Goal: Information Seeking & Learning: Understand process/instructions

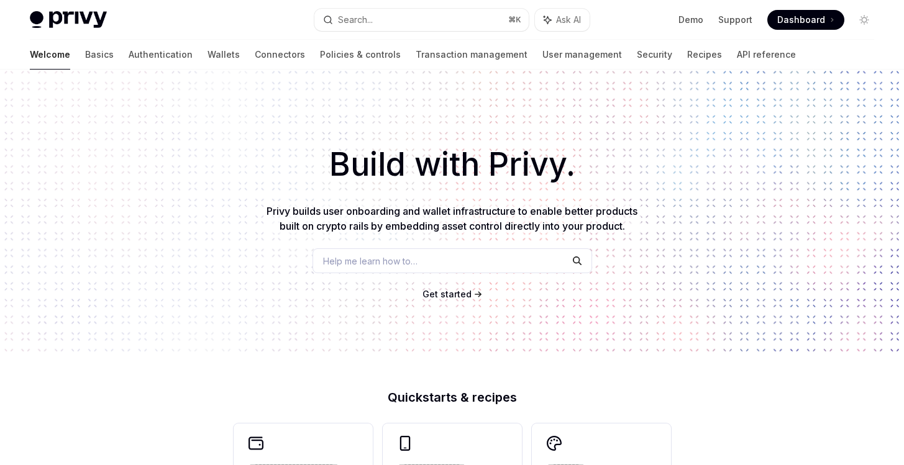
click at [405, 9] on button "Search... ⌘ K" at bounding box center [421, 20] width 214 height 22
type textarea "*"
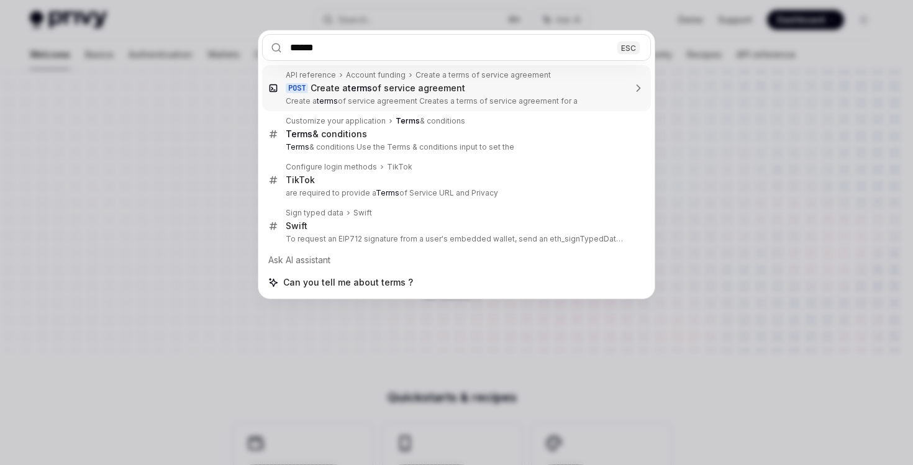
type input "*****"
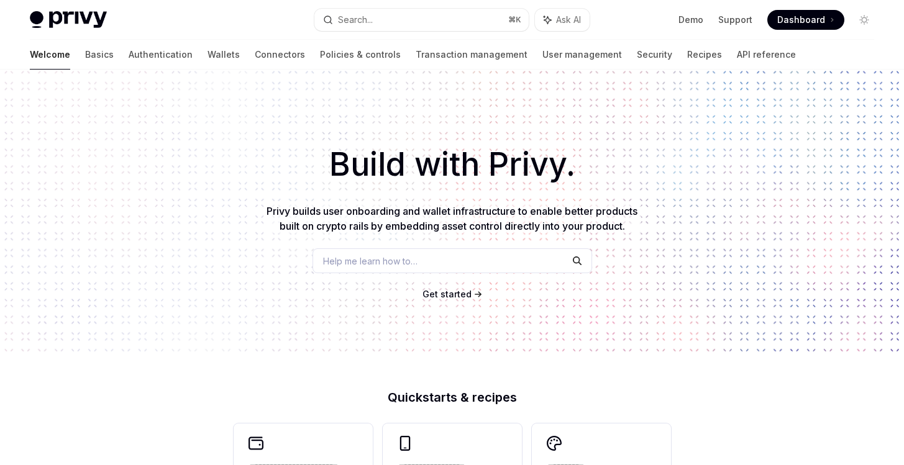
type textarea "*"
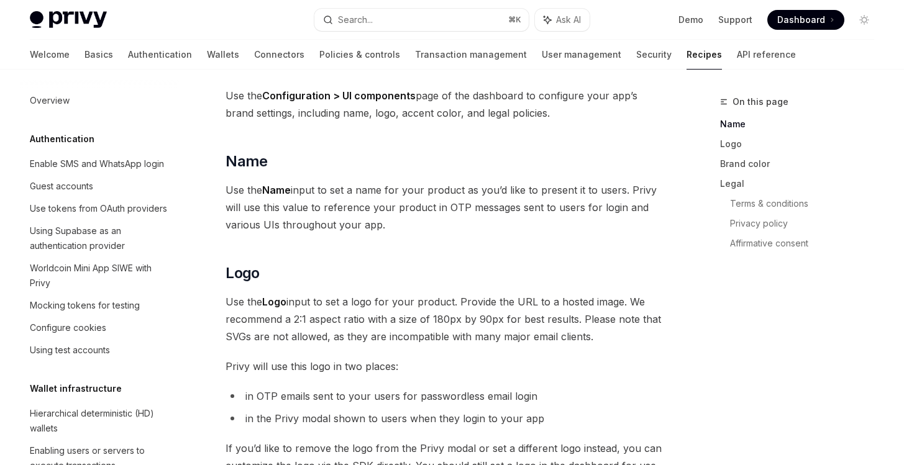
scroll to position [794, 0]
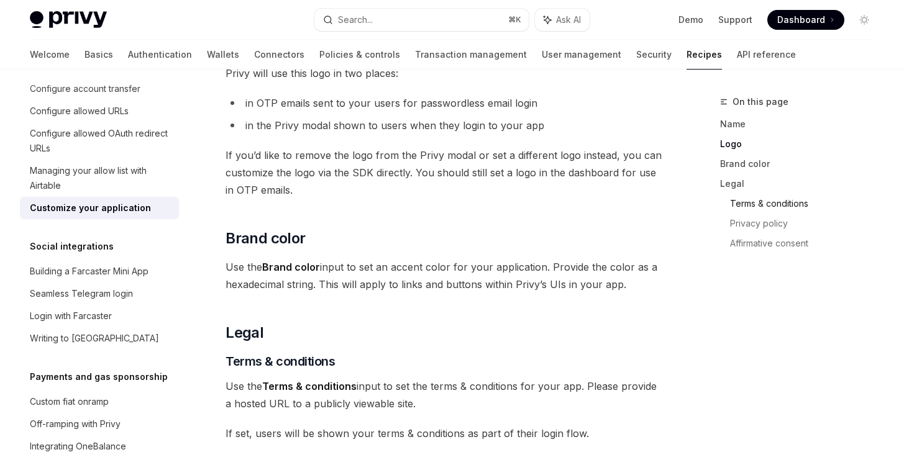
click at [750, 202] on link "Terms & conditions" at bounding box center [807, 204] width 154 height 20
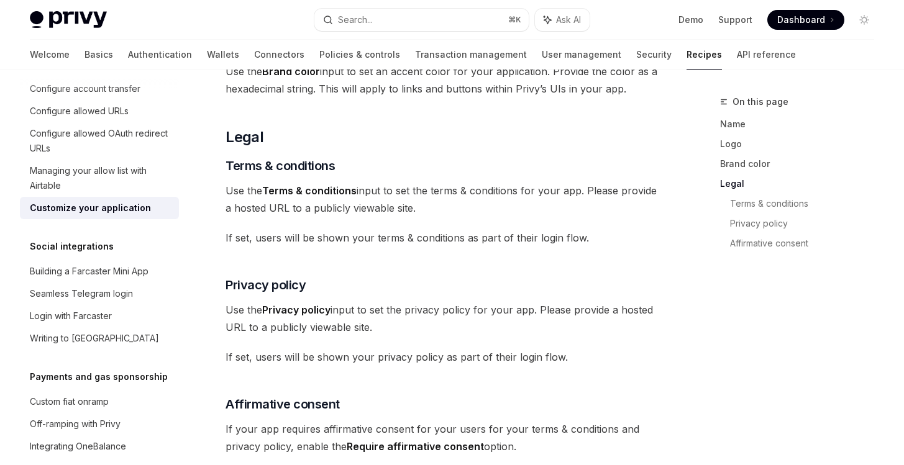
scroll to position [621, 0]
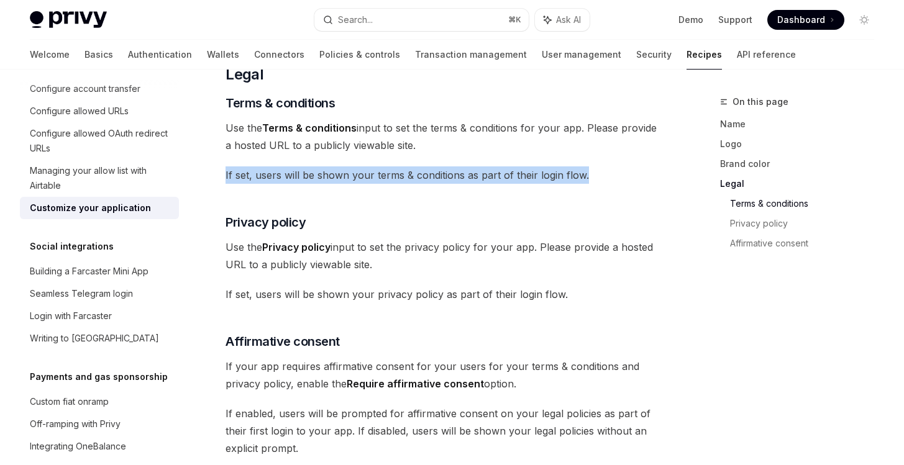
drag, startPoint x: 597, startPoint y: 175, endPoint x: 226, endPoint y: 183, distance: 371.5
click at [226, 183] on span "If set, users will be shown your terms & conditions as part of their login flow." at bounding box center [443, 174] width 437 height 17
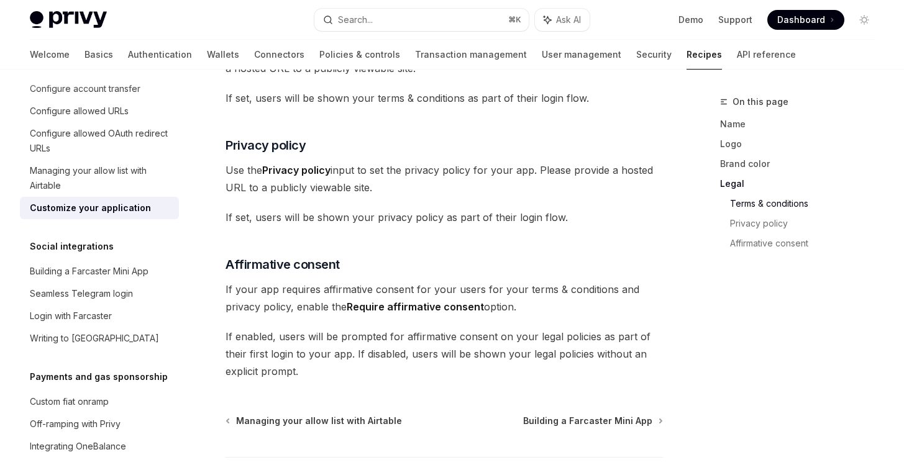
scroll to position [699, 0]
